Goal: Task Accomplishment & Management: Use online tool/utility

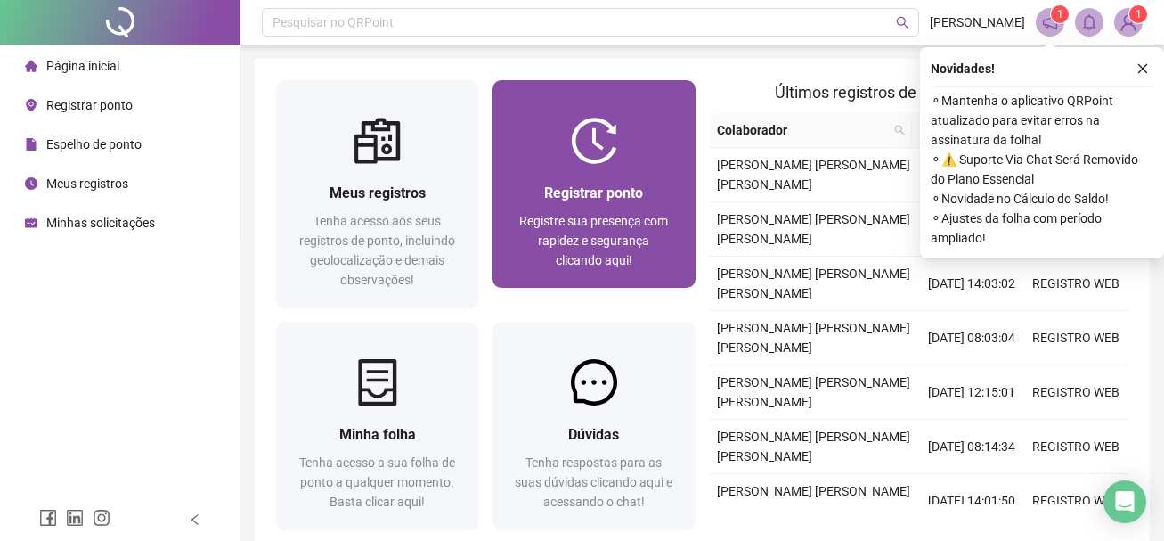
click at [612, 182] on div "Registrar ponto" at bounding box center [593, 193] width 159 height 22
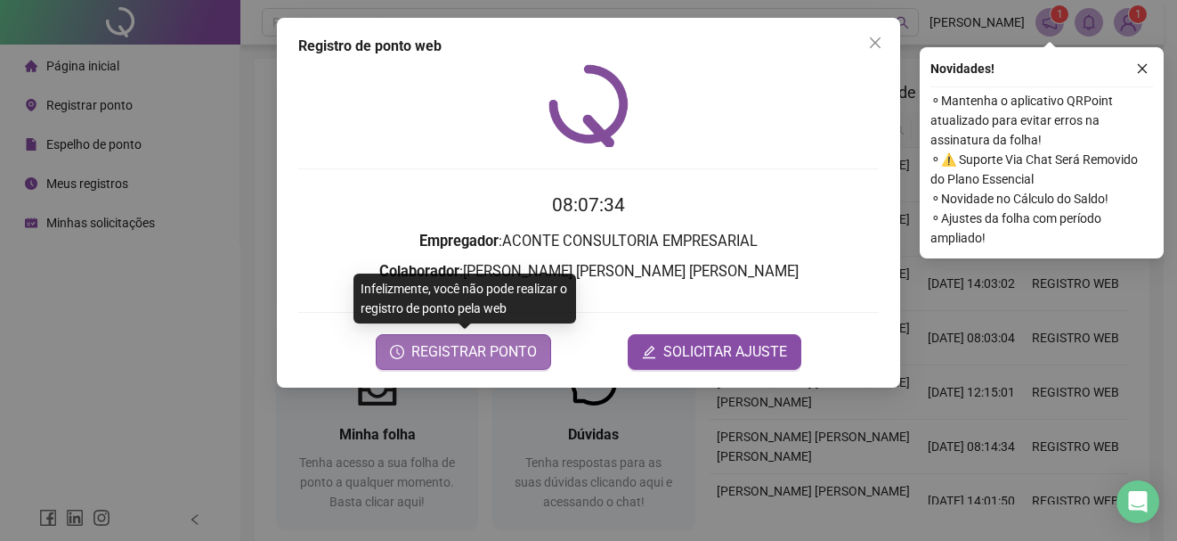
click at [485, 361] on span "REGISTRAR PONTO" at bounding box center [474, 351] width 126 height 21
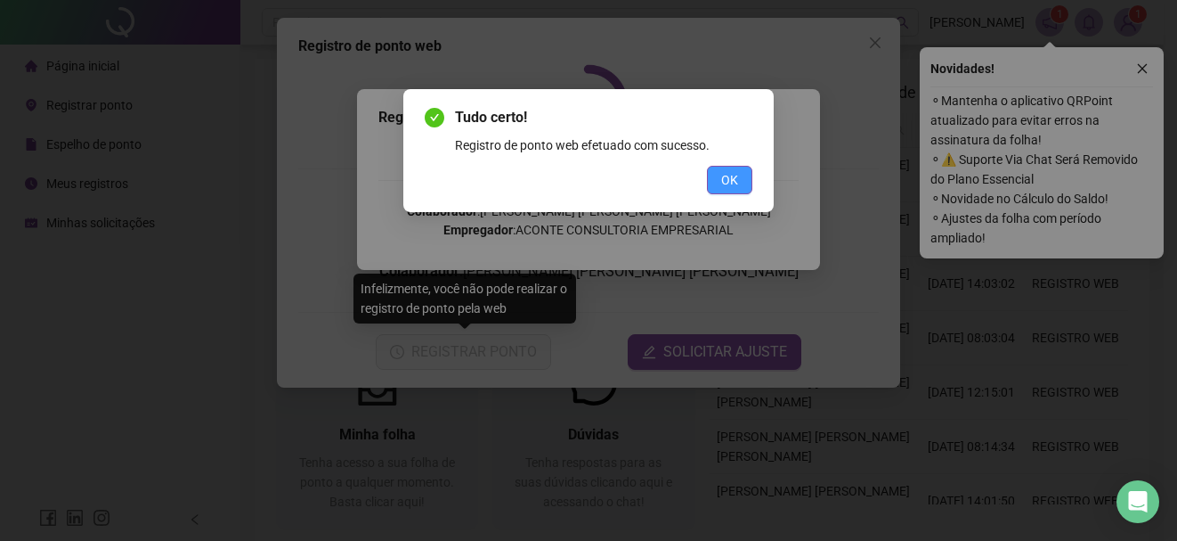
click at [741, 172] on button "OK" at bounding box center [729, 180] width 45 height 28
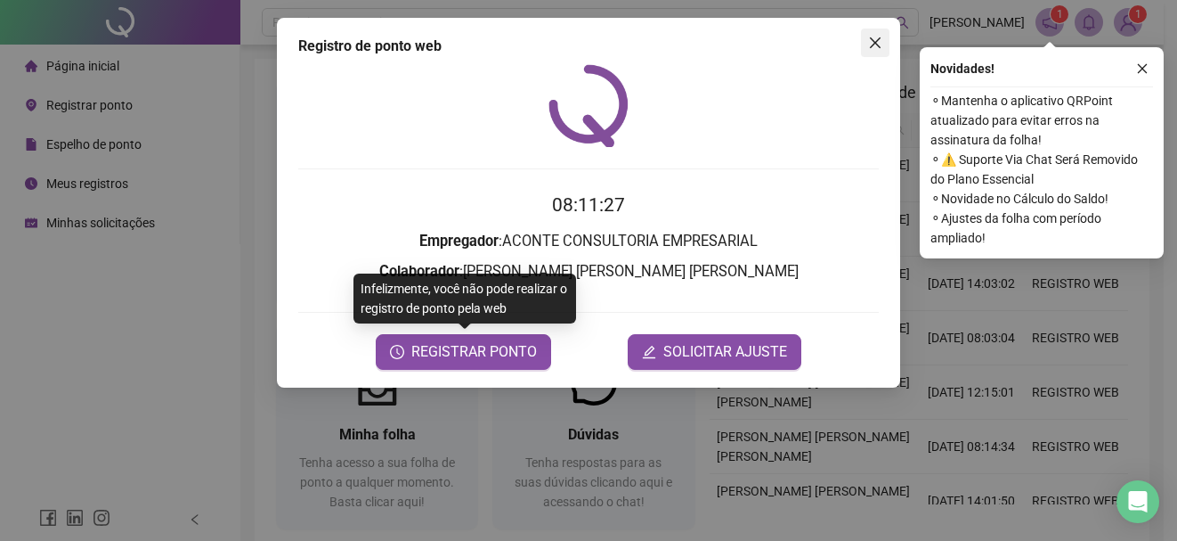
click at [882, 44] on icon "close" at bounding box center [875, 43] width 14 height 14
